Goal: Information Seeking & Learning: Learn about a topic

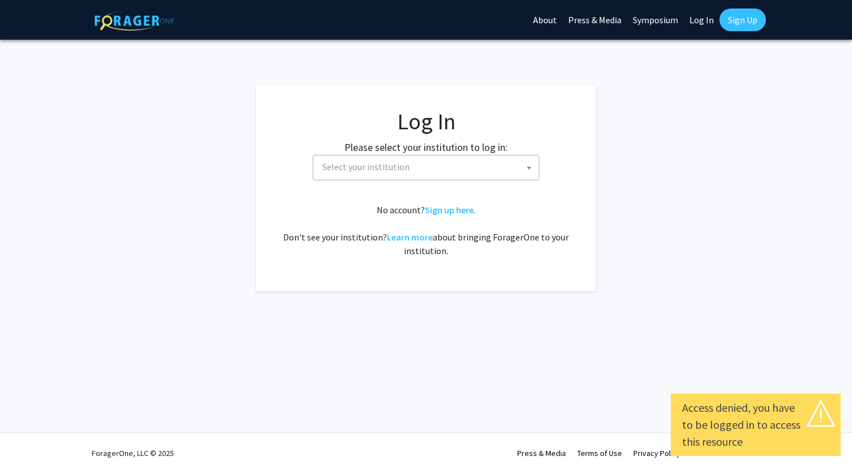
select select
click at [433, 162] on span "Select your institution" at bounding box center [428, 166] width 221 height 23
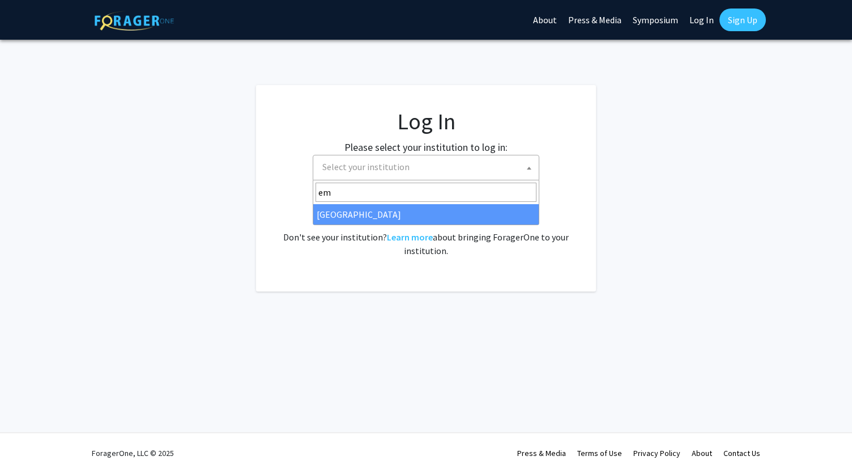
type input "em"
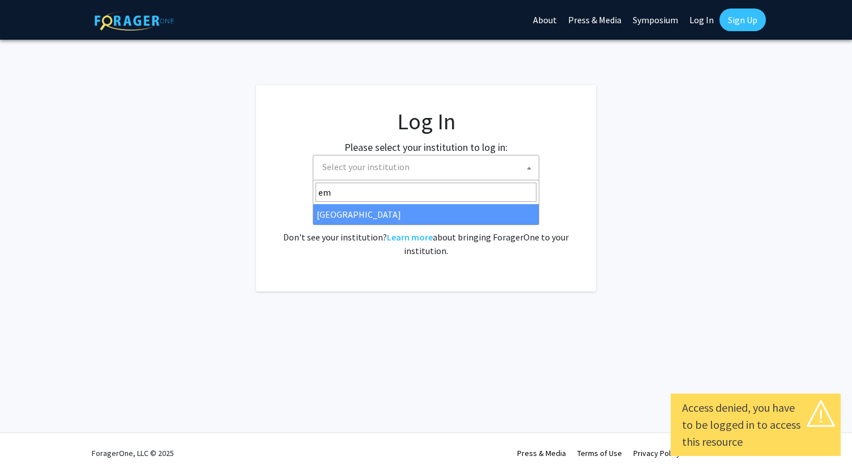
select select "12"
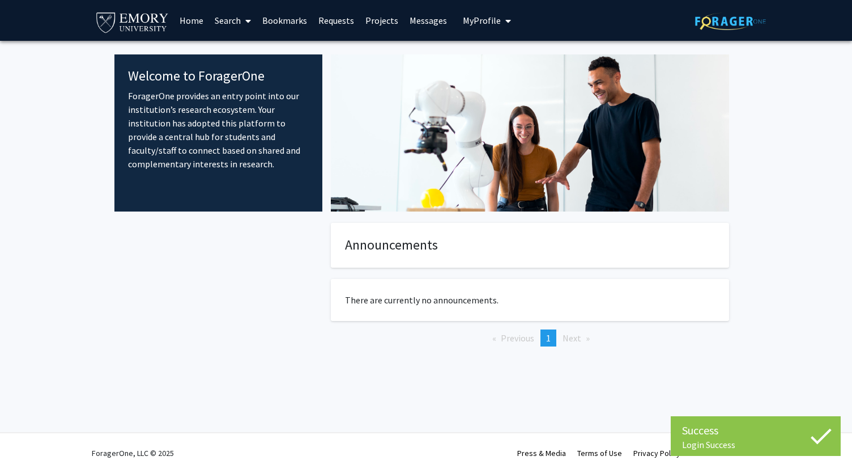
click at [373, 29] on link "Projects" at bounding box center [382, 21] width 44 height 40
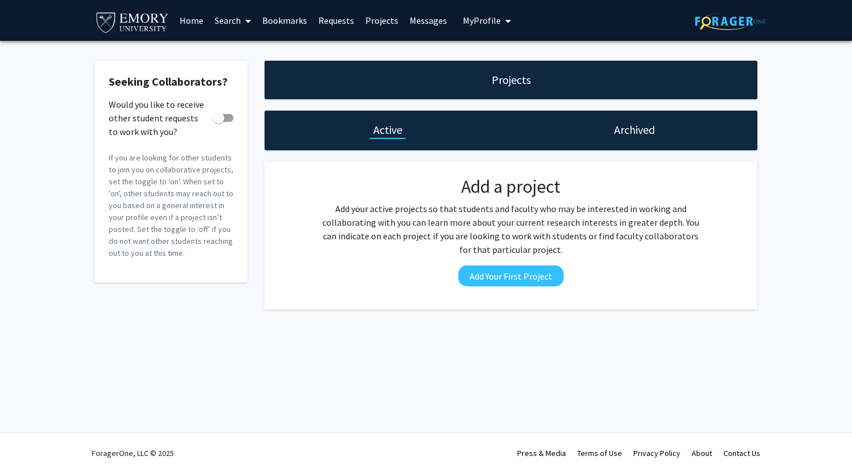
click at [218, 9] on link "Search" at bounding box center [233, 21] width 48 height 40
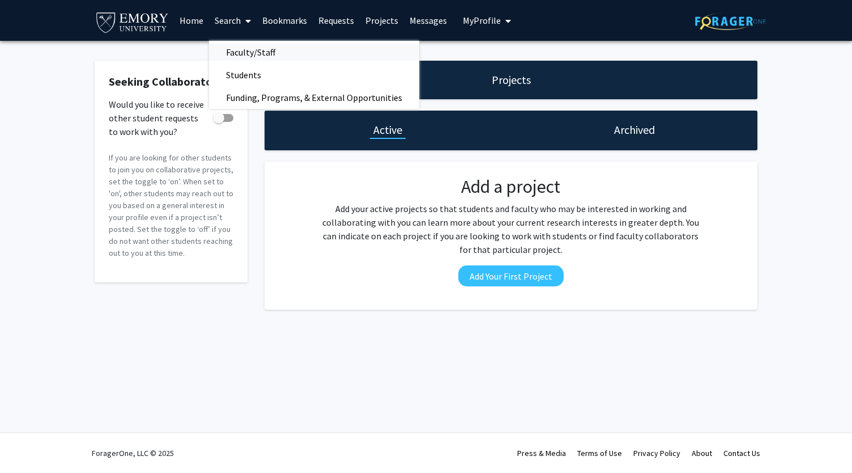
click at [233, 49] on span "Faculty/Staff" at bounding box center [250, 52] width 83 height 23
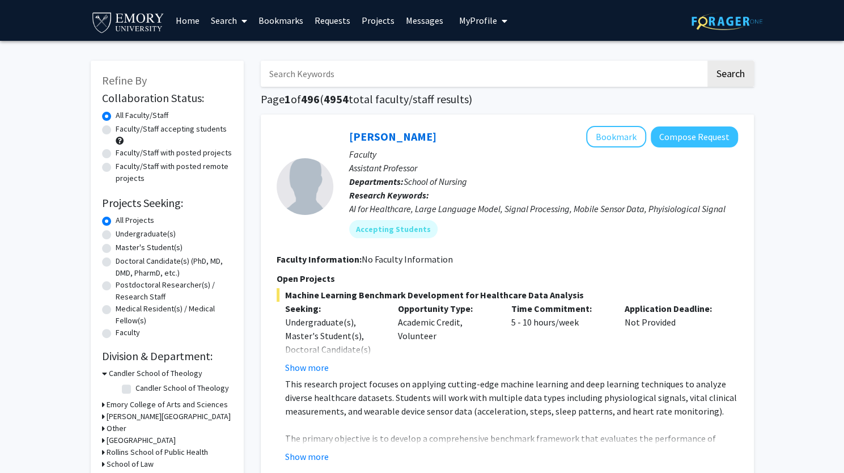
click at [181, 133] on label "Faculty/Staff accepting students" at bounding box center [171, 129] width 111 height 12
click at [123, 130] on input "Faculty/Staff accepting students" at bounding box center [119, 126] width 7 height 7
radio input "true"
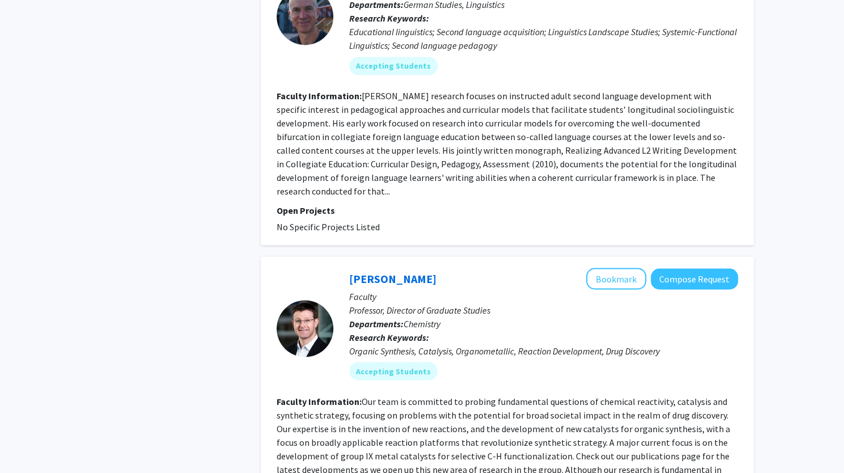
scroll to position [3668, 0]
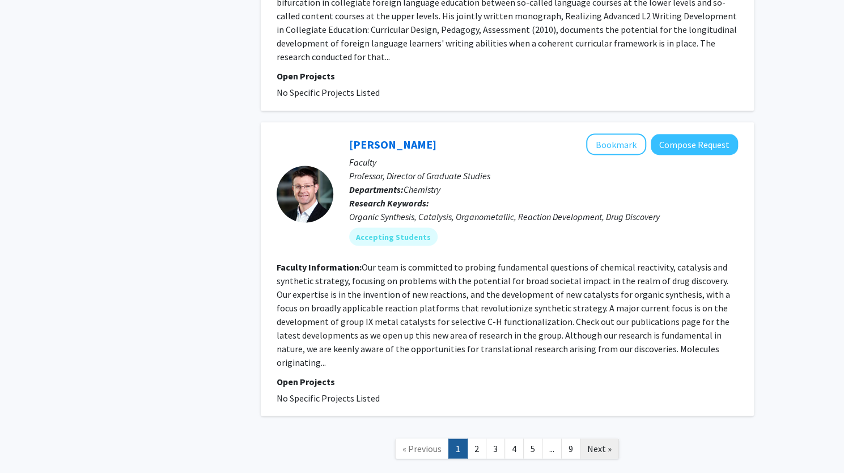
click at [589, 442] on span "Next »" at bounding box center [599, 447] width 24 height 11
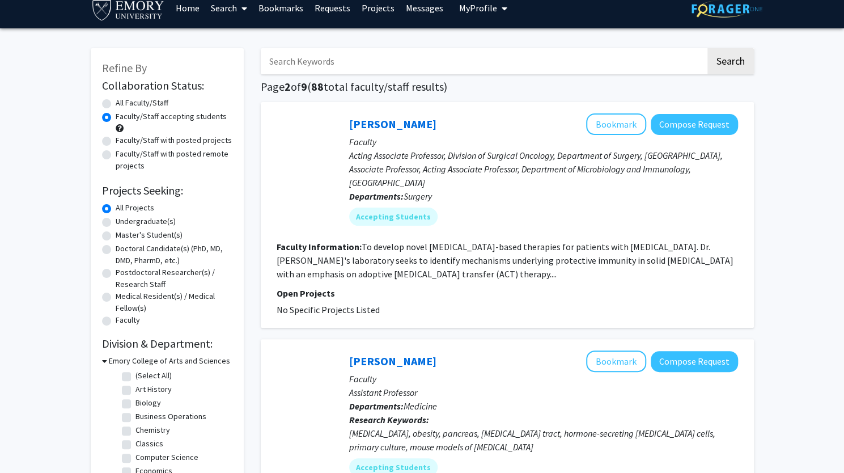
scroll to position [14, 0]
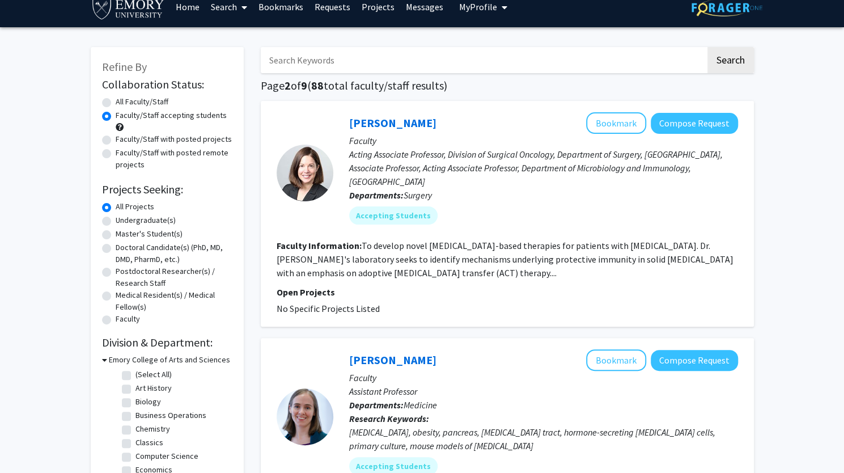
click at [155, 222] on label "Undergraduate(s)" at bounding box center [146, 220] width 60 height 12
click at [123, 222] on input "Undergraduate(s)" at bounding box center [119, 217] width 7 height 7
radio input "true"
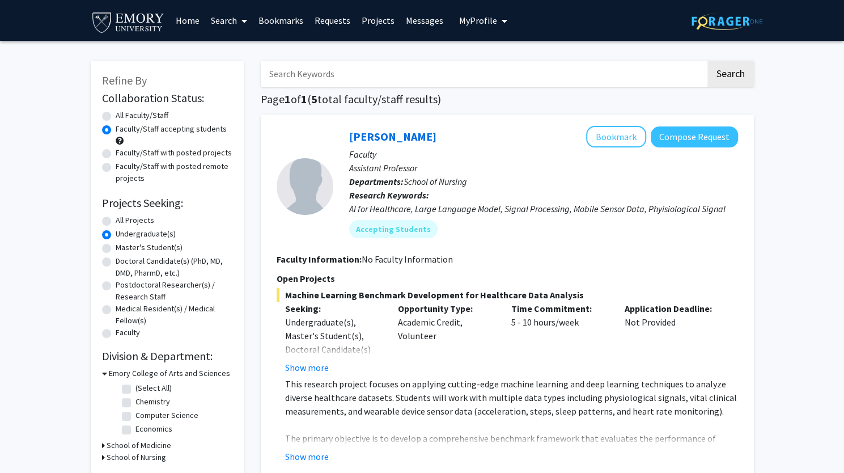
click at [125, 222] on label "All Projects" at bounding box center [135, 220] width 39 height 12
click at [123, 222] on input "All Projects" at bounding box center [119, 217] width 7 height 7
radio input "true"
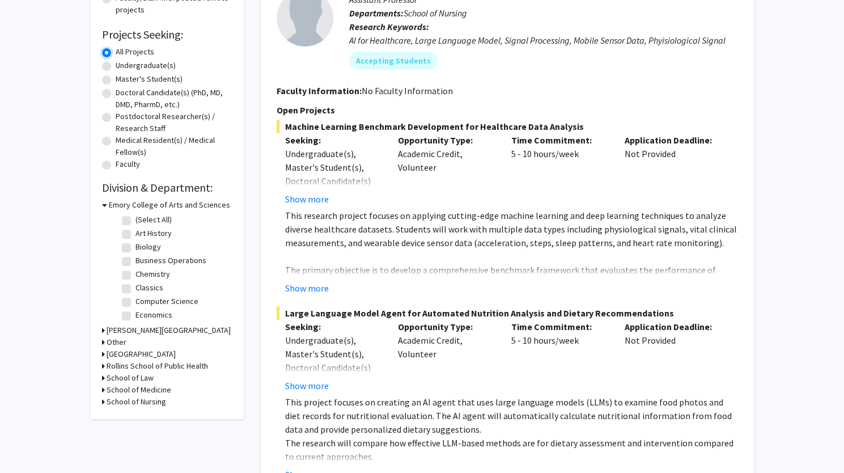
scroll to position [1, 0]
click at [100, 365] on div "Refine By Collaboration Status: Collaboration Status All Faculty/Staff Collabor…" at bounding box center [167, 155] width 153 height 526
click at [103, 365] on icon at bounding box center [103, 366] width 3 height 12
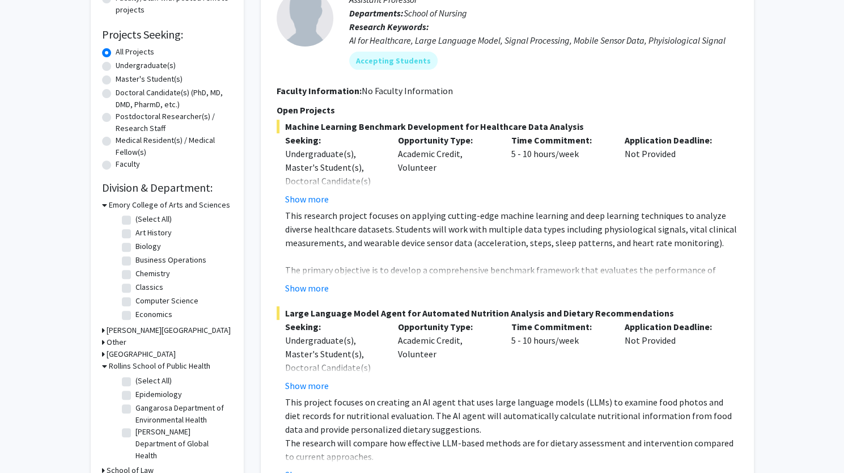
scroll to position [385, 0]
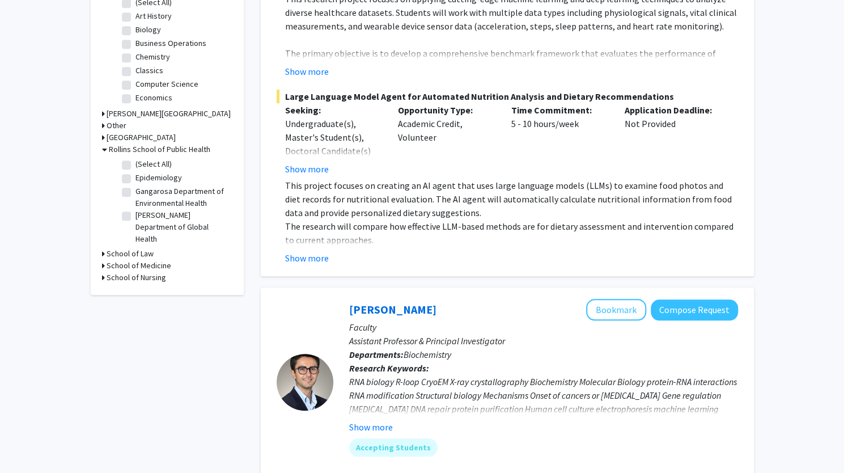
click at [140, 163] on label "(Select All)" at bounding box center [153, 164] width 36 height 12
click at [140, 163] on input "(Select All)" at bounding box center [138, 161] width 7 height 7
checkbox input "true"
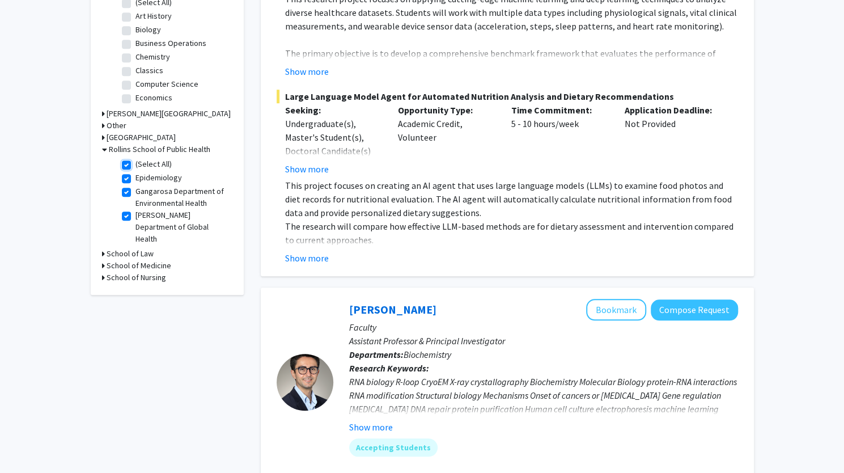
checkbox input "true"
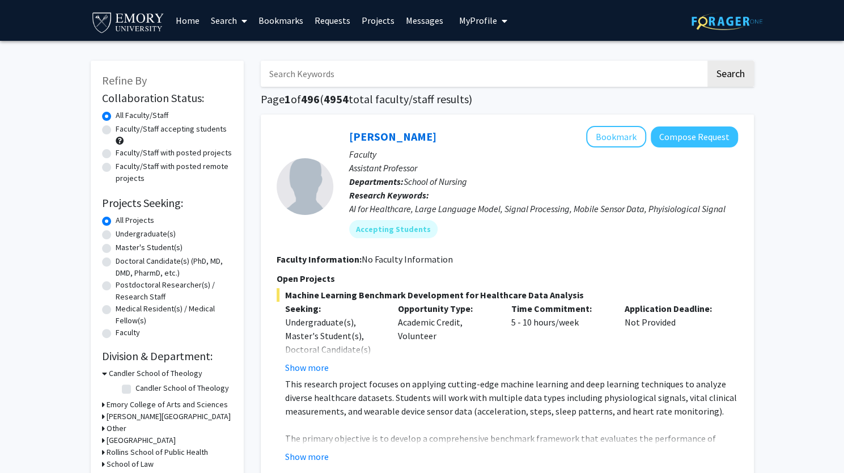
click at [143, 232] on label "Undergraduate(s)" at bounding box center [146, 234] width 60 height 12
click at [123, 232] on input "Undergraduate(s)" at bounding box center [119, 231] width 7 height 7
radio input "true"
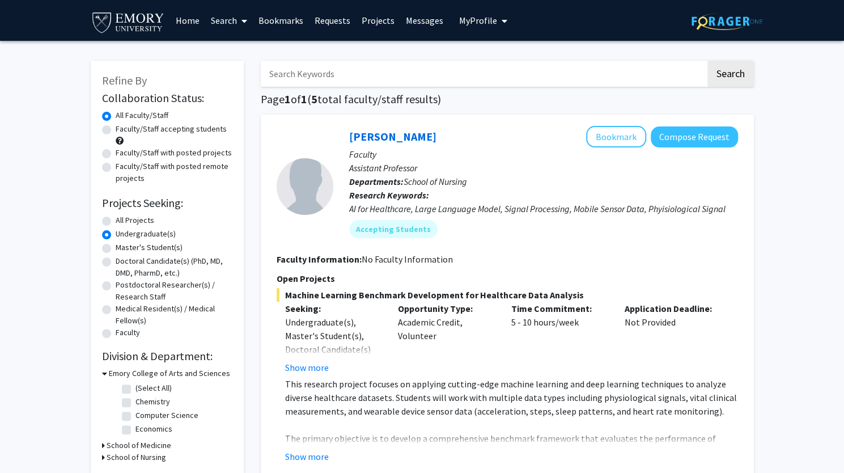
click at [134, 220] on label "All Projects" at bounding box center [135, 220] width 39 height 12
click at [123, 220] on input "All Projects" at bounding box center [119, 217] width 7 height 7
radio input "true"
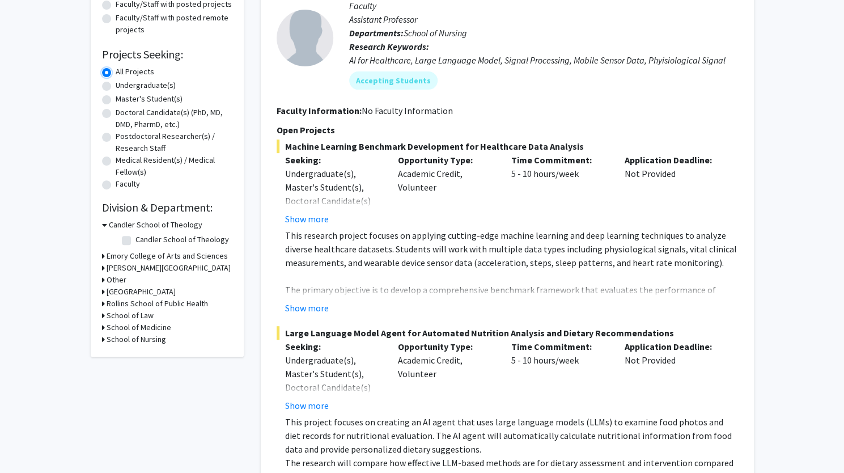
scroll to position [143, 0]
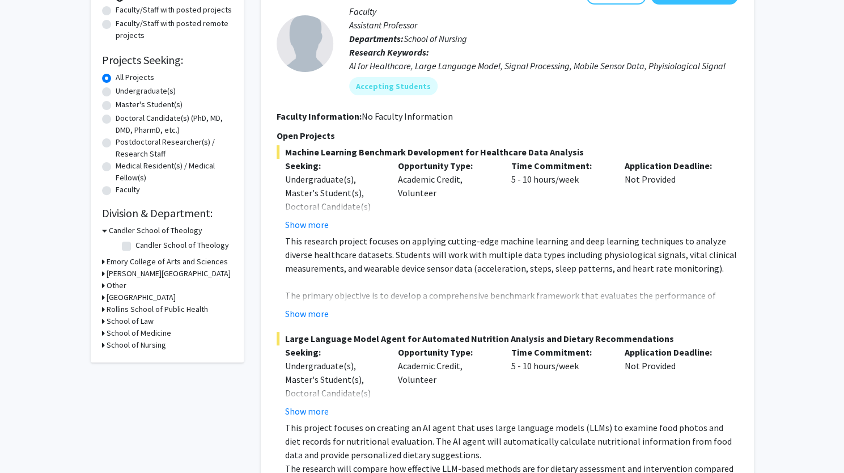
click at [136, 93] on label "Undergraduate(s)" at bounding box center [146, 91] width 60 height 12
click at [123, 92] on input "Undergraduate(s)" at bounding box center [119, 88] width 7 height 7
radio input "true"
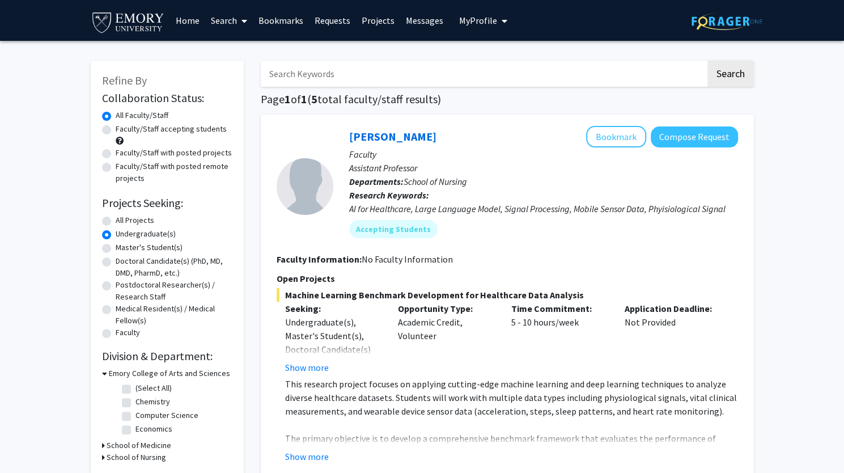
click at [124, 219] on label "All Projects" at bounding box center [135, 220] width 39 height 12
click at [123, 219] on input "All Projects" at bounding box center [119, 217] width 7 height 7
radio input "true"
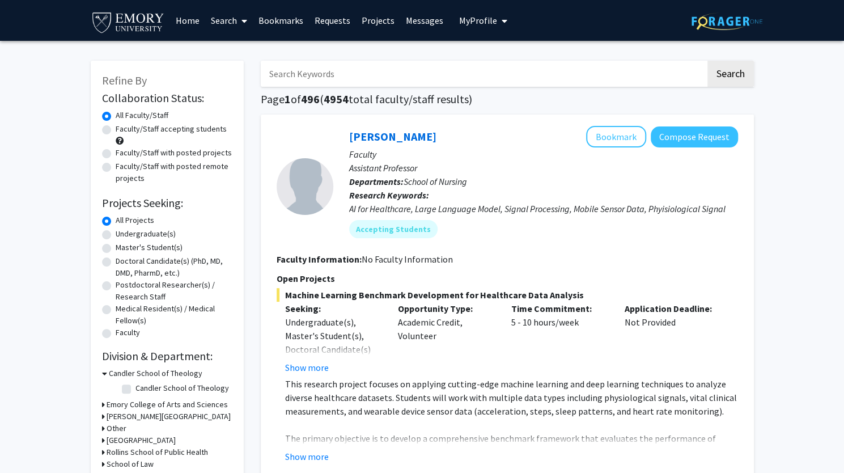
click at [144, 130] on label "Faculty/Staff accepting students" at bounding box center [171, 129] width 111 height 12
click at [123, 130] on input "Faculty/Staff accepting students" at bounding box center [119, 126] width 7 height 7
radio input "true"
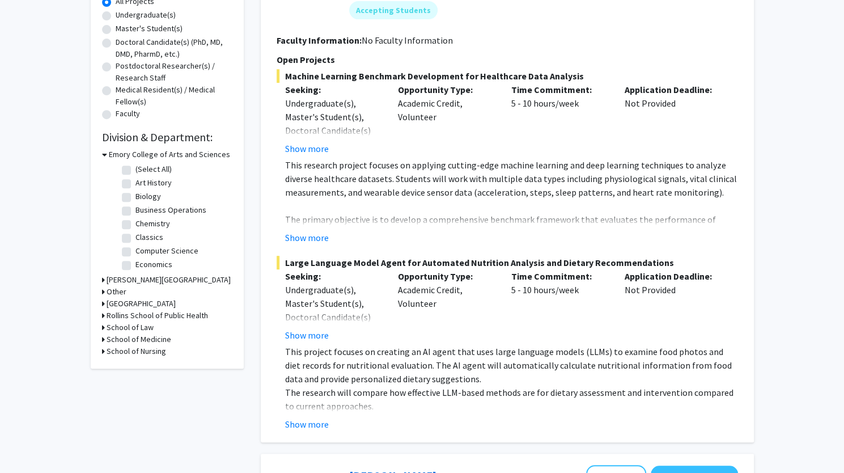
scroll to position [219, 0]
click at [137, 317] on h3 "Rollins School of Public Health" at bounding box center [157, 315] width 101 height 12
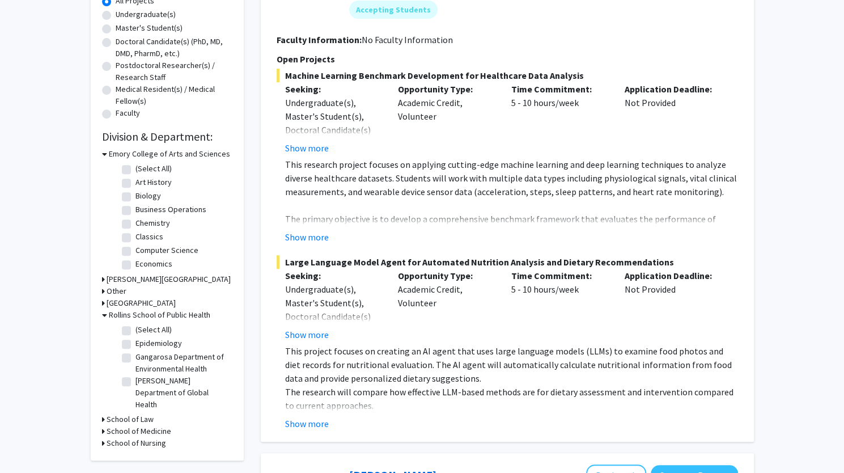
click at [142, 330] on label "(Select All)" at bounding box center [153, 330] width 36 height 12
click at [142, 330] on input "(Select All)" at bounding box center [138, 327] width 7 height 7
checkbox input "true"
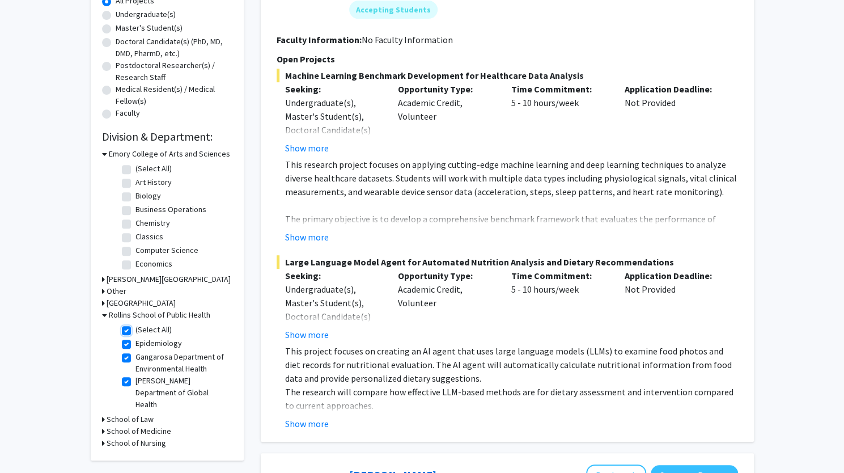
checkbox input "true"
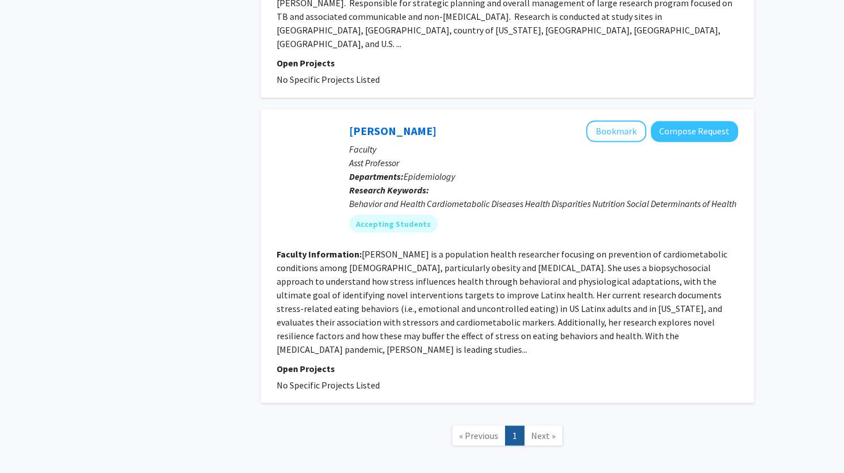
scroll to position [1117, 0]
